Goal: Check status

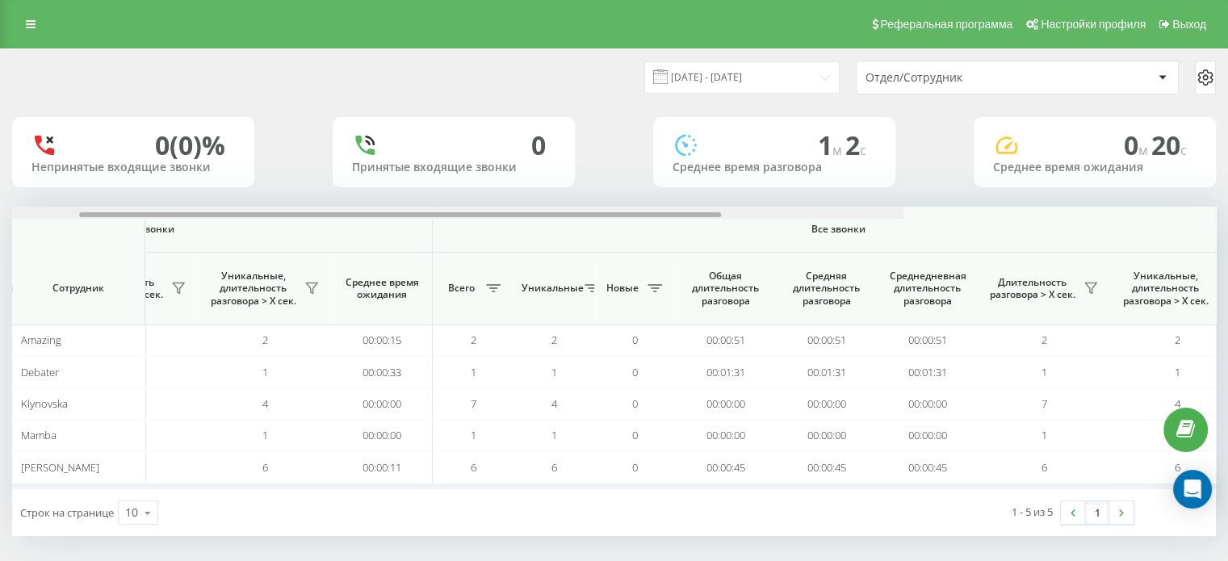
scroll to position [0, 438]
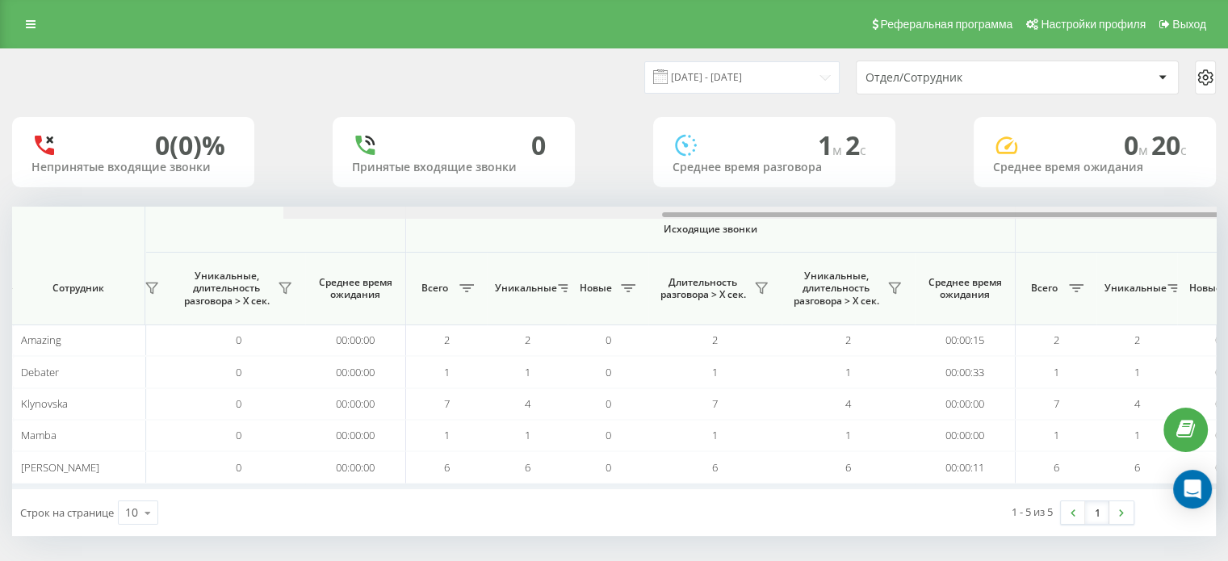
drag, startPoint x: 325, startPoint y: 216, endPoint x: 131, endPoint y: 300, distance: 211.6
click at [120, 292] on div "Входящие звонки Исходящие звонки Все звонки Сотрудник Всего Уникальные Новые Пр…" at bounding box center [614, 348] width 1204 height 283
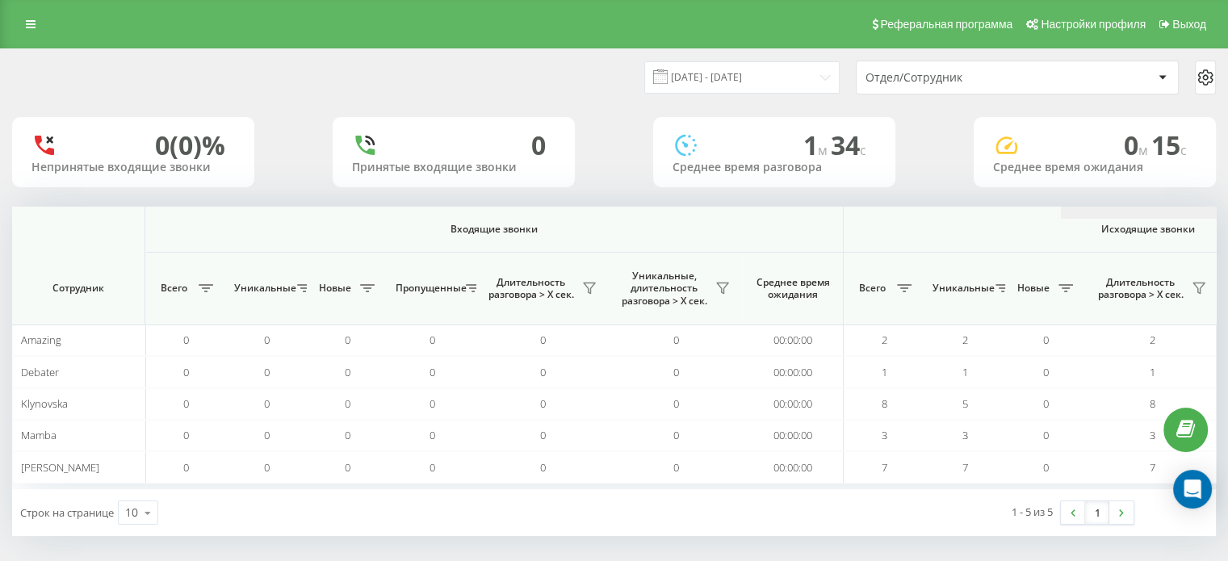
scroll to position [0, 1049]
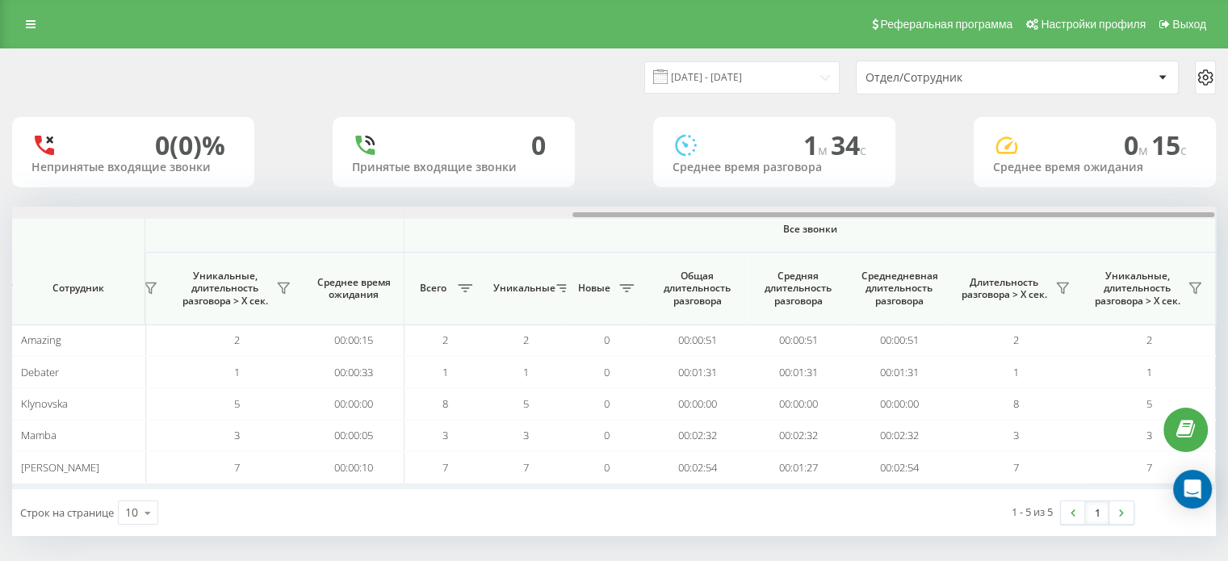
drag, startPoint x: 611, startPoint y: 217, endPoint x: 852, endPoint y: 214, distance: 241.5
click at [852, 214] on div at bounding box center [613, 213] width 1203 height 12
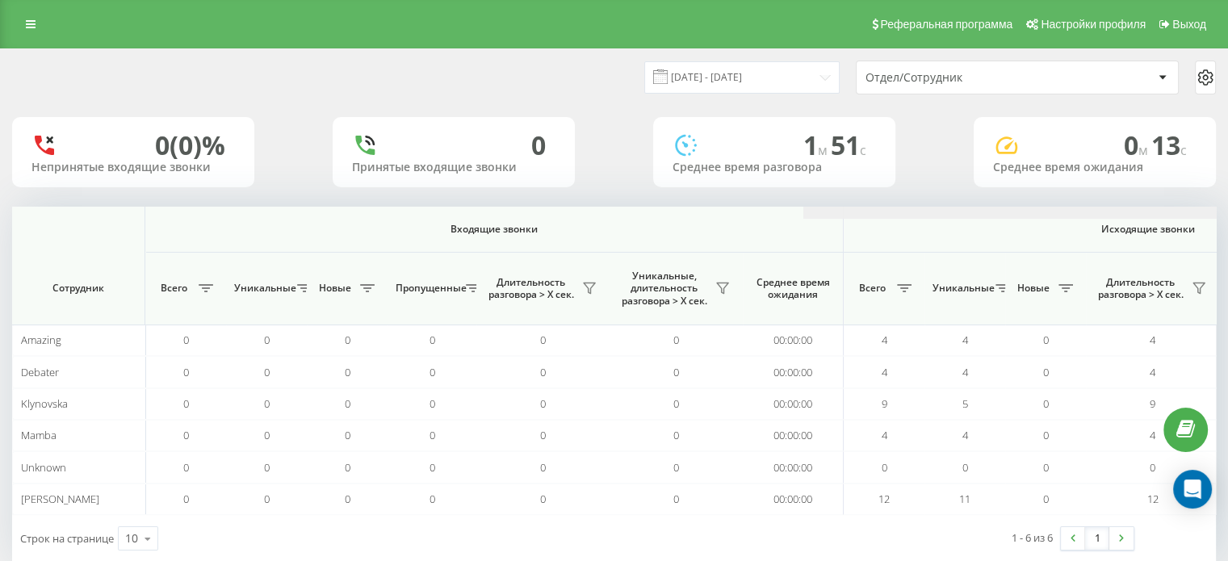
scroll to position [0, 31]
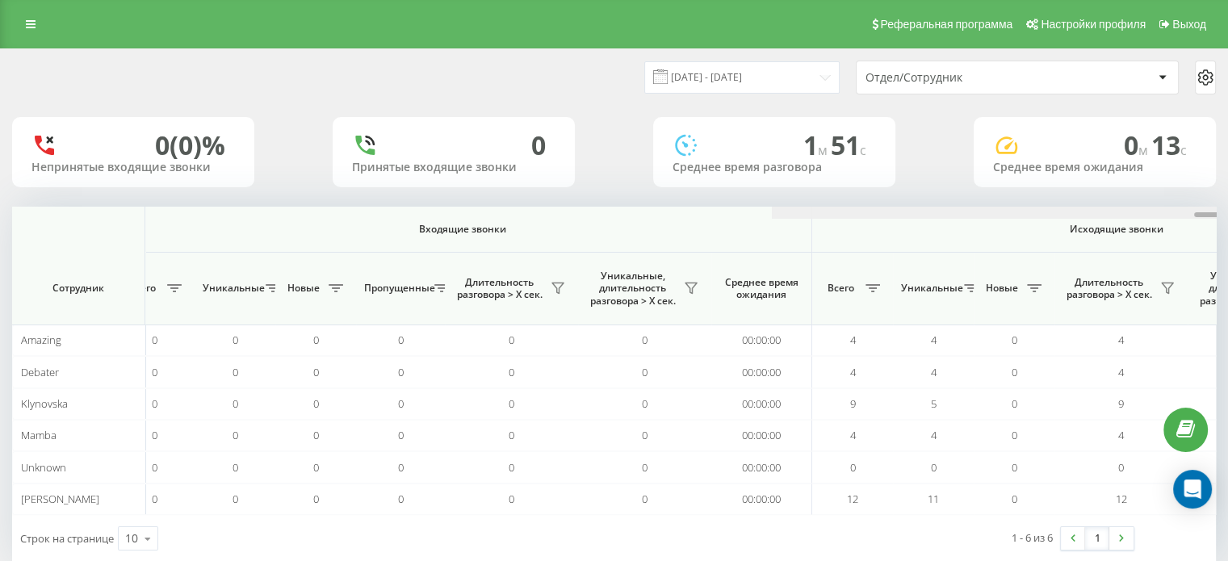
click at [313, 288] on div "Входящие звонки Исходящие звонки Все звонки Сотрудник Всего Уникальные Новые Пр…" at bounding box center [614, 361] width 1204 height 309
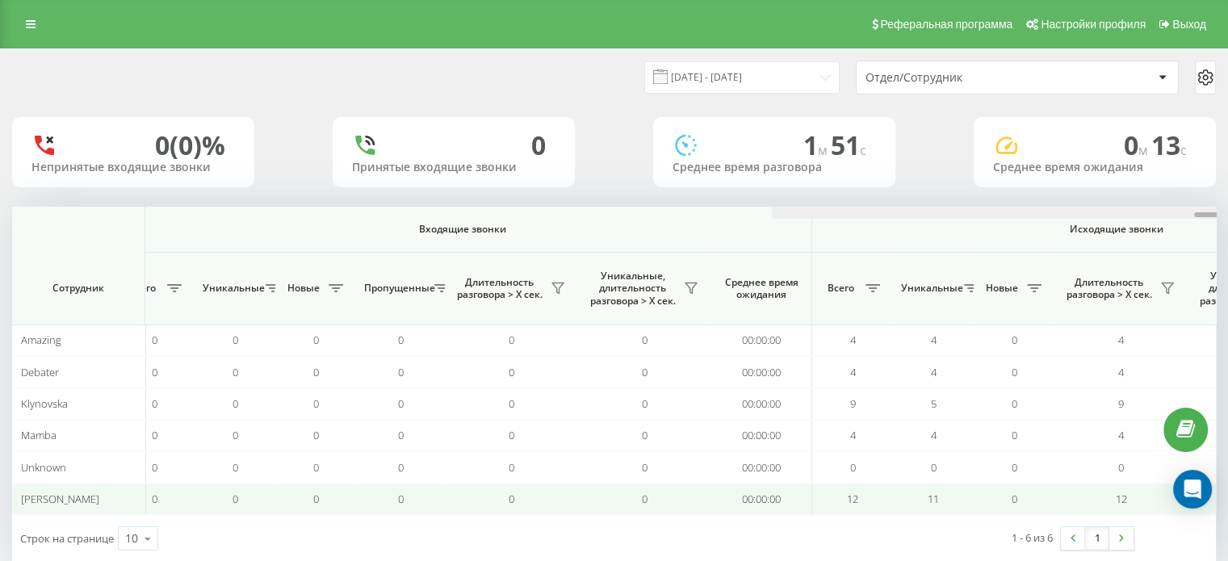
scroll to position [0, 0]
